Goal: Task Accomplishment & Management: Manage account settings

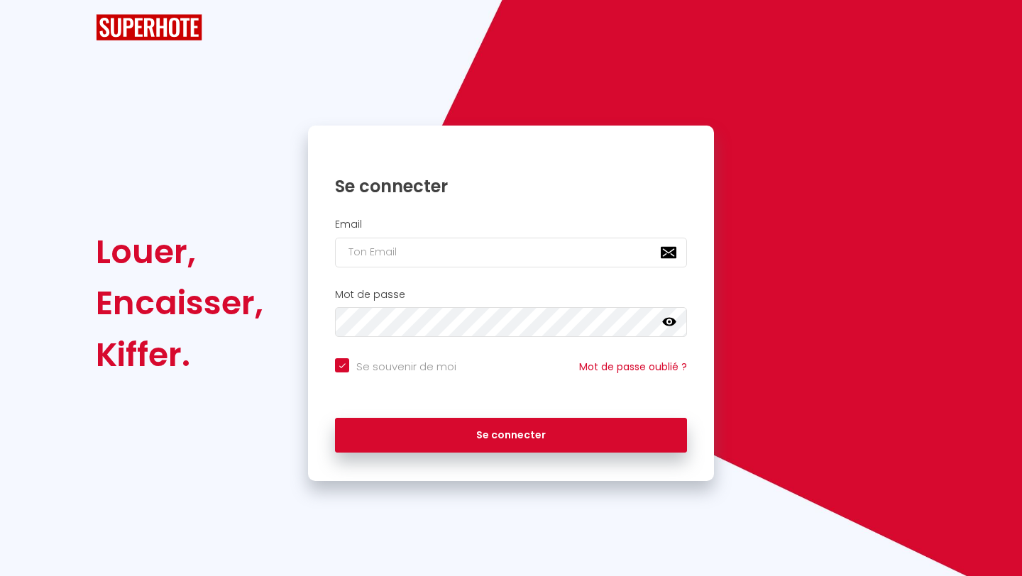
checkbox input "true"
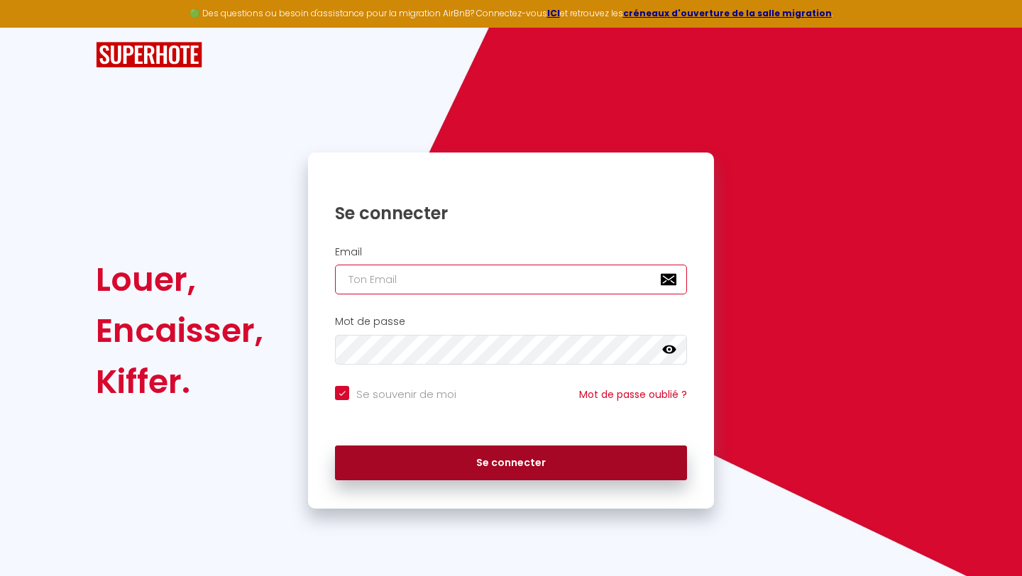
type input "[EMAIL_ADDRESS][DOMAIN_NAME]"
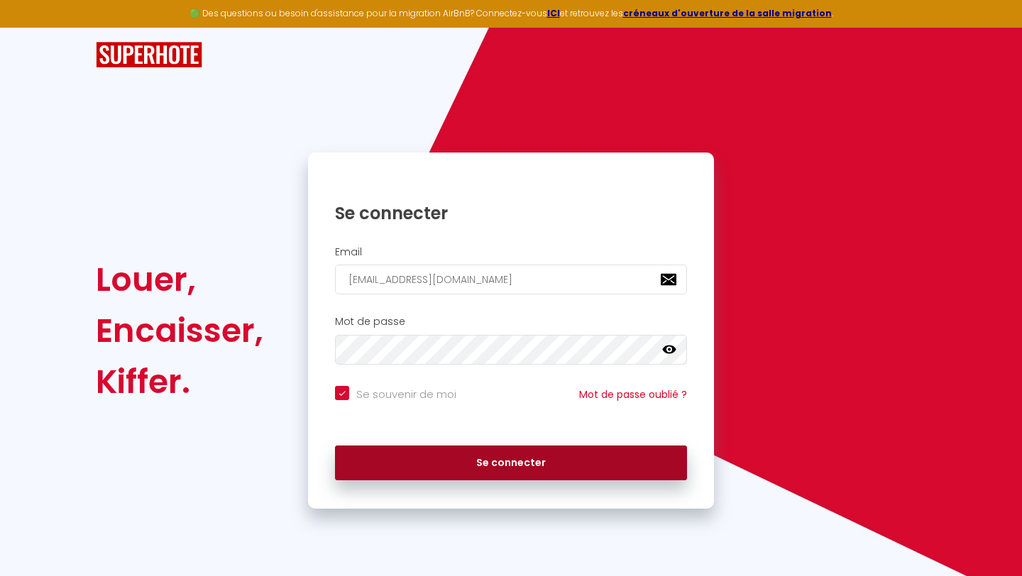
click at [460, 457] on button "Se connecter" at bounding box center [511, 463] width 352 height 35
checkbox input "true"
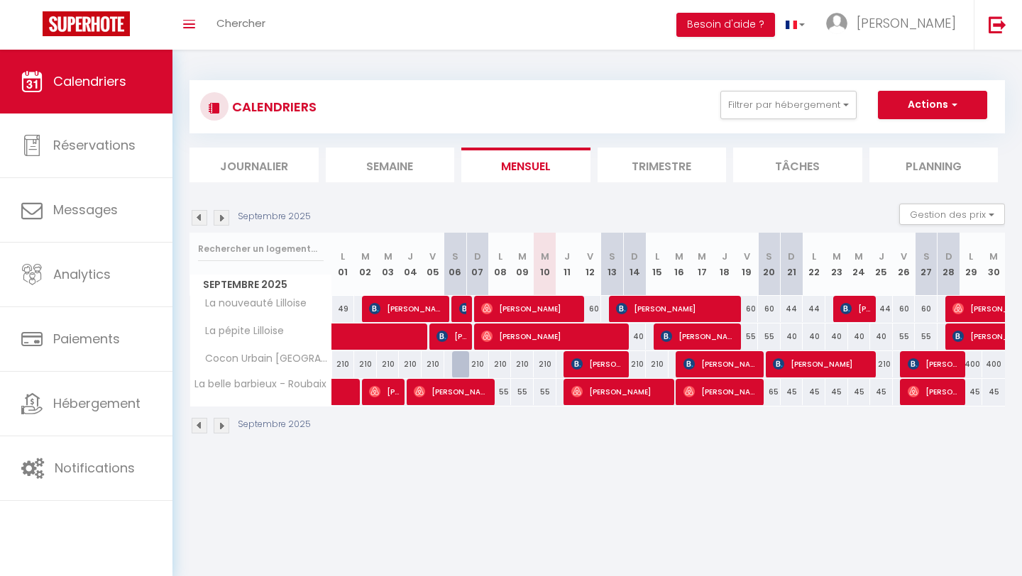
click at [226, 220] on img at bounding box center [222, 218] width 16 height 16
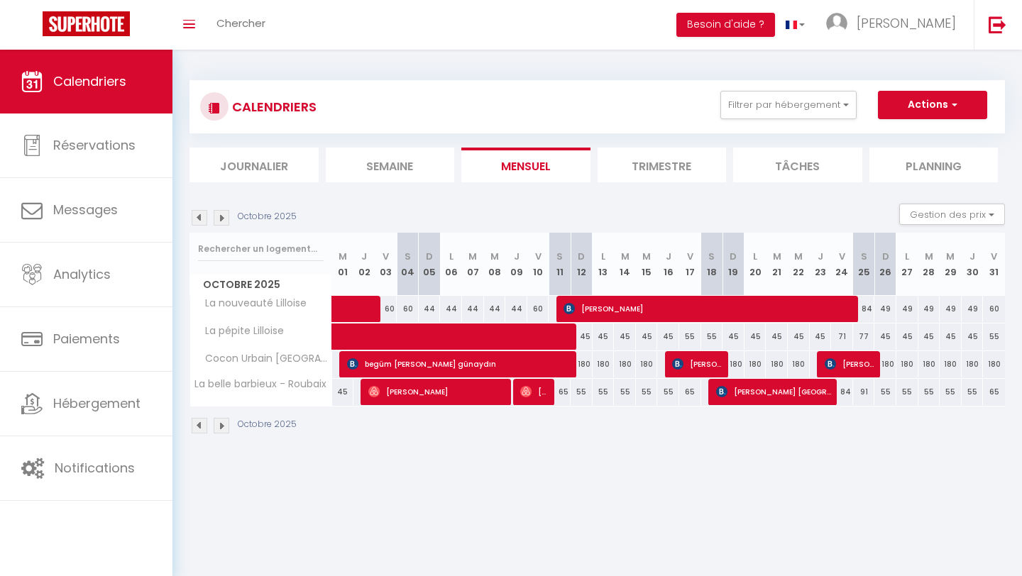
click at [200, 220] on img at bounding box center [200, 218] width 16 height 16
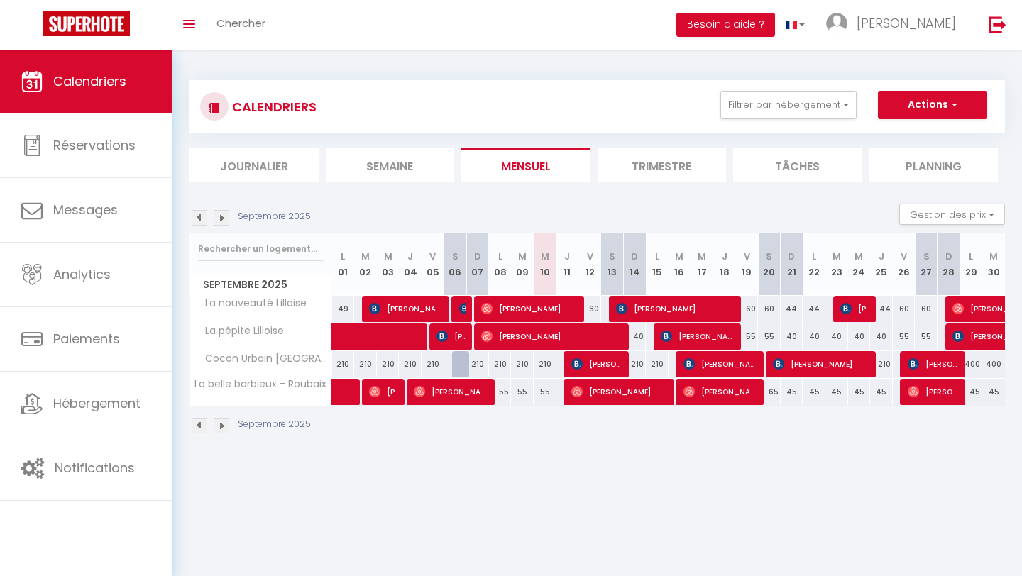
click at [200, 220] on img at bounding box center [200, 218] width 16 height 16
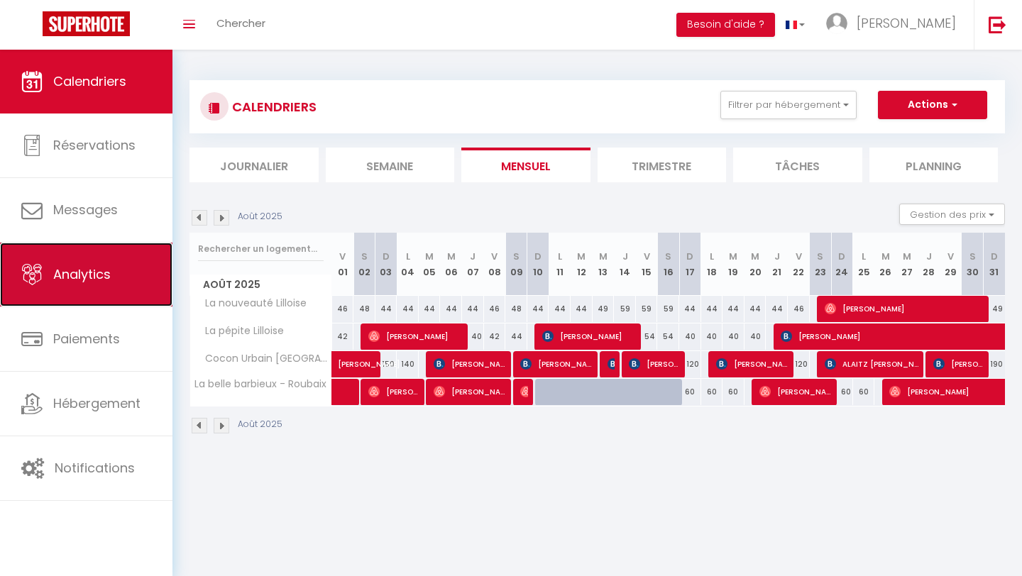
click at [92, 272] on span "Analytics" at bounding box center [81, 274] width 57 height 18
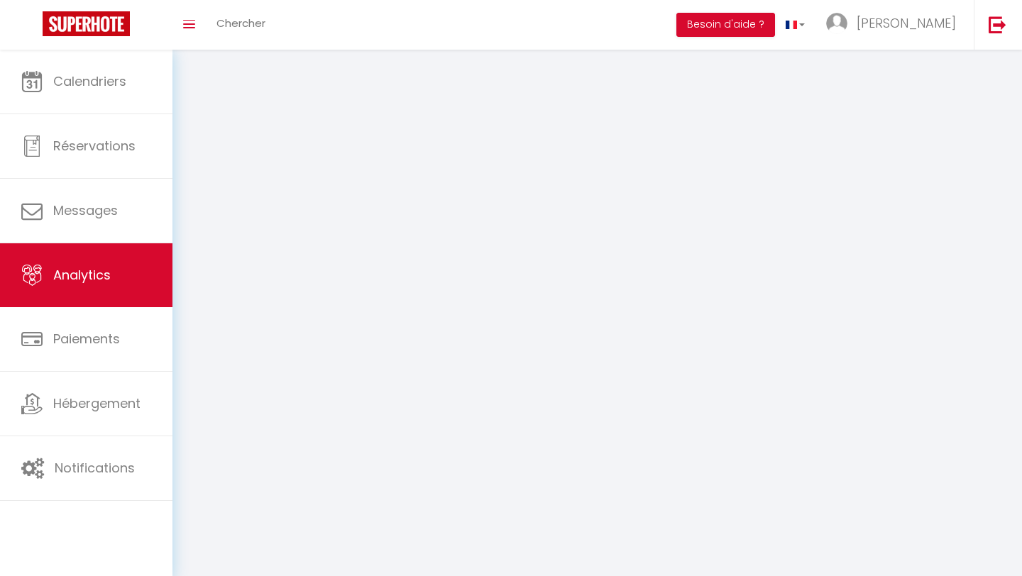
select select "2025"
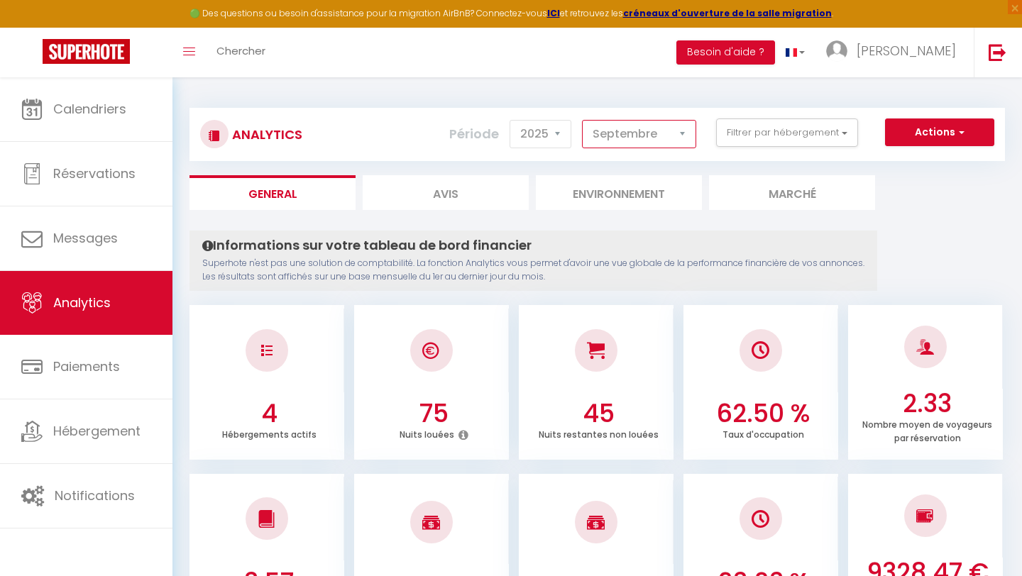
click at [639, 136] on select "[PERSON_NAME] Mars [PERSON_NAME] Juin Juillet Août Septembre Octobre Novembre D…" at bounding box center [639, 134] width 114 height 28
click at [583, 120] on select "[PERSON_NAME] Mars [PERSON_NAME] Juin Juillet Août Septembre Octobre Novembre D…" at bounding box center [639, 134] width 114 height 28
click at [632, 141] on select "[PERSON_NAME] Mars [PERSON_NAME] Juin Juillet Août Septembre Octobre Novembre D…" at bounding box center [639, 134] width 114 height 28
click at [583, 120] on select "[PERSON_NAME] Mars [PERSON_NAME] Juin Juillet Août Septembre Octobre Novembre D…" at bounding box center [639, 134] width 114 height 28
click at [642, 139] on select "[PERSON_NAME] Mars [PERSON_NAME] Juin Juillet Août Septembre Octobre Novembre D…" at bounding box center [639, 134] width 114 height 28
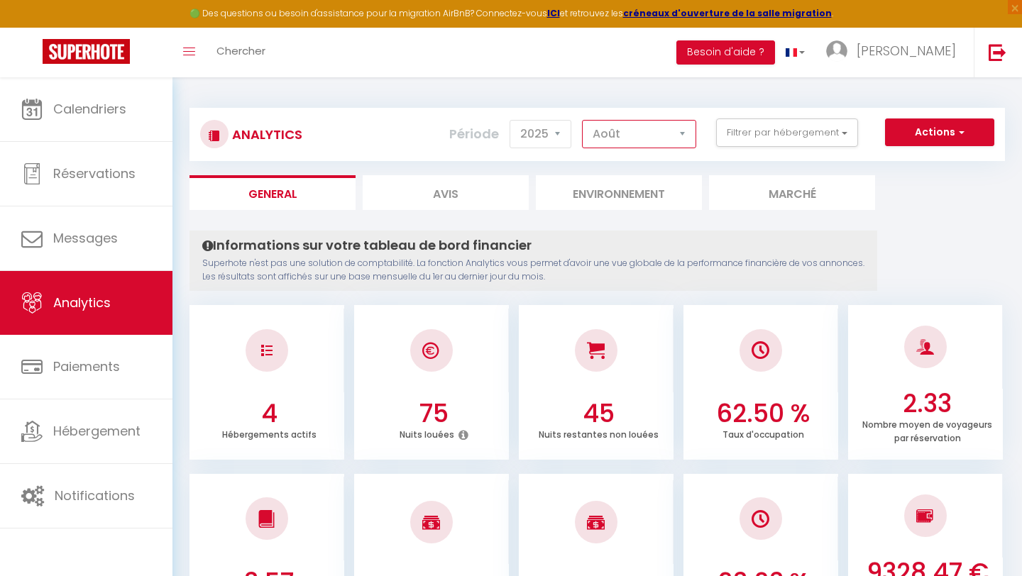
click at [583, 120] on select "[PERSON_NAME] Mars [PERSON_NAME] Juin Juillet Août Septembre Octobre Novembre D…" at bounding box center [639, 134] width 114 height 28
click at [623, 137] on select "[PERSON_NAME] Mars [PERSON_NAME] Juin Juillet Août Septembre Octobre Novembre D…" at bounding box center [639, 134] width 114 height 28
select select "9"
click at [583, 120] on select "[PERSON_NAME] Mars [PERSON_NAME] Juin Juillet Août Septembre Octobre Novembre D…" at bounding box center [639, 134] width 114 height 28
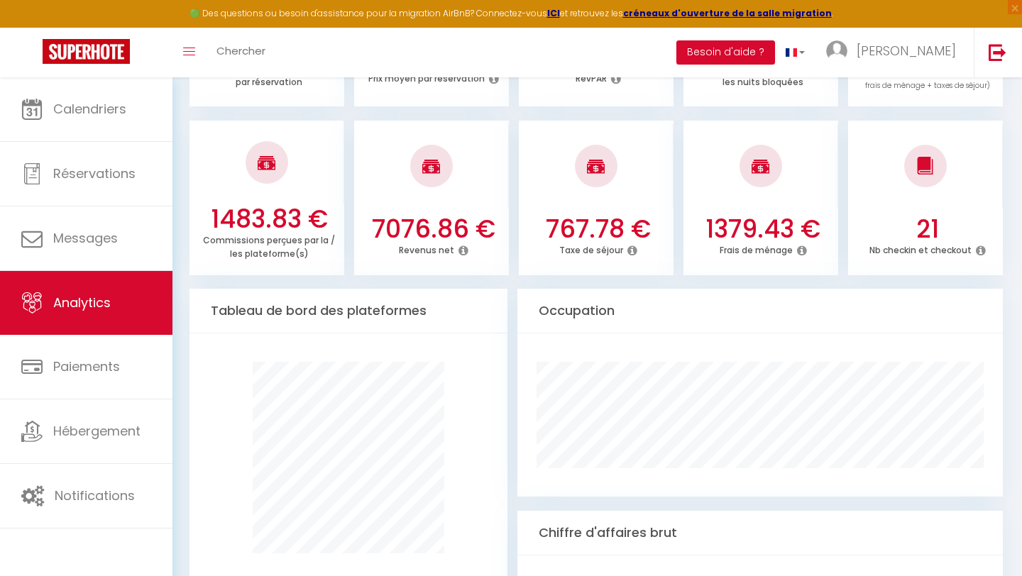
scroll to position [538, 0]
